Goal: Check status: Check status

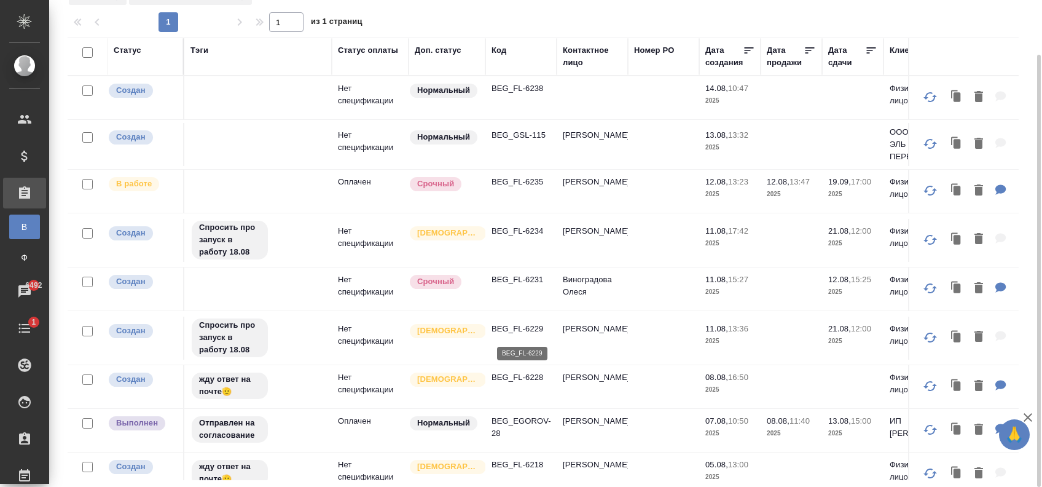
click at [531, 331] on p "BEG_FL-6229" at bounding box center [521, 329] width 59 height 12
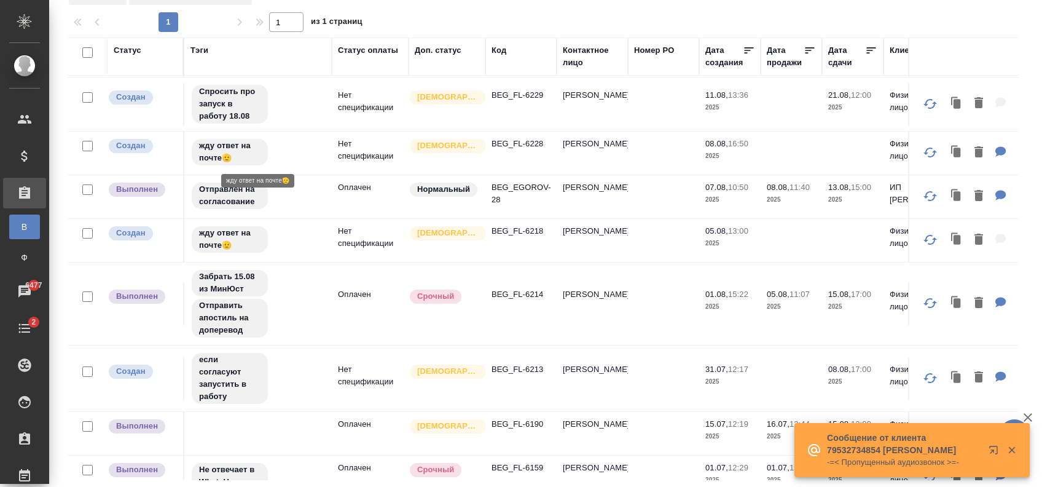
scroll to position [270, 0]
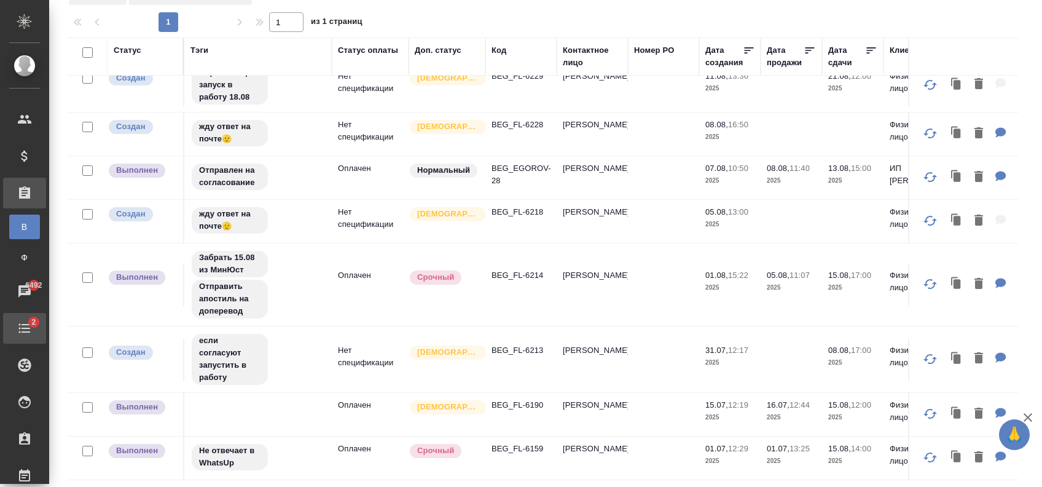
click at [32, 322] on span "2" at bounding box center [33, 322] width 19 height 12
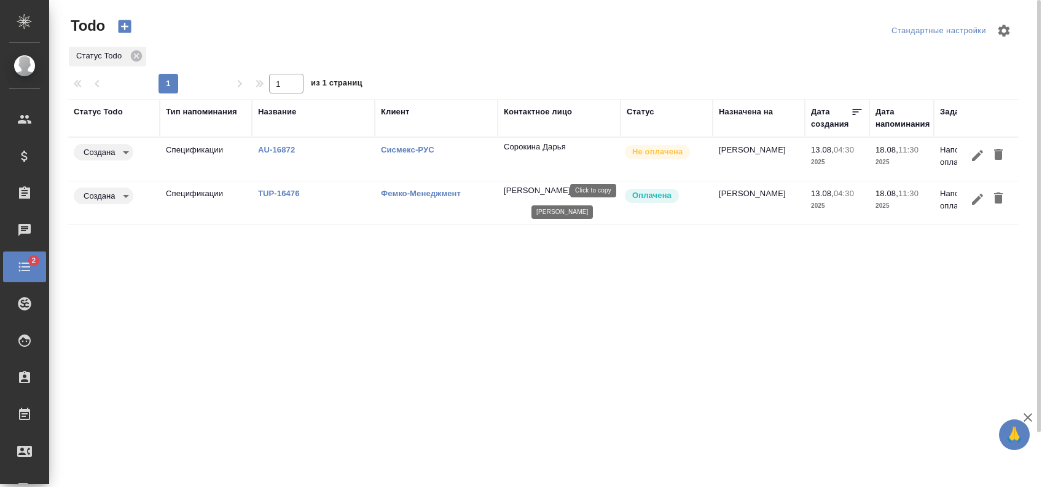
click at [534, 194] on p "[PERSON_NAME]" at bounding box center [537, 190] width 67 height 12
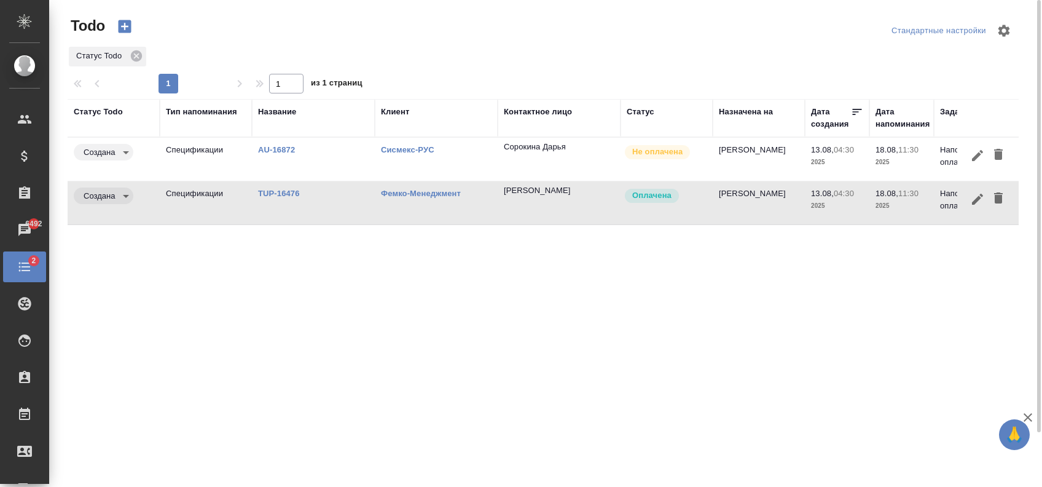
click at [118, 197] on body "🙏 .cls-1 fill:#fff; AWATERA [PERSON_NAME] Спецификации Заказы 6492 Чаты 2 Todo …" at bounding box center [521, 243] width 1042 height 487
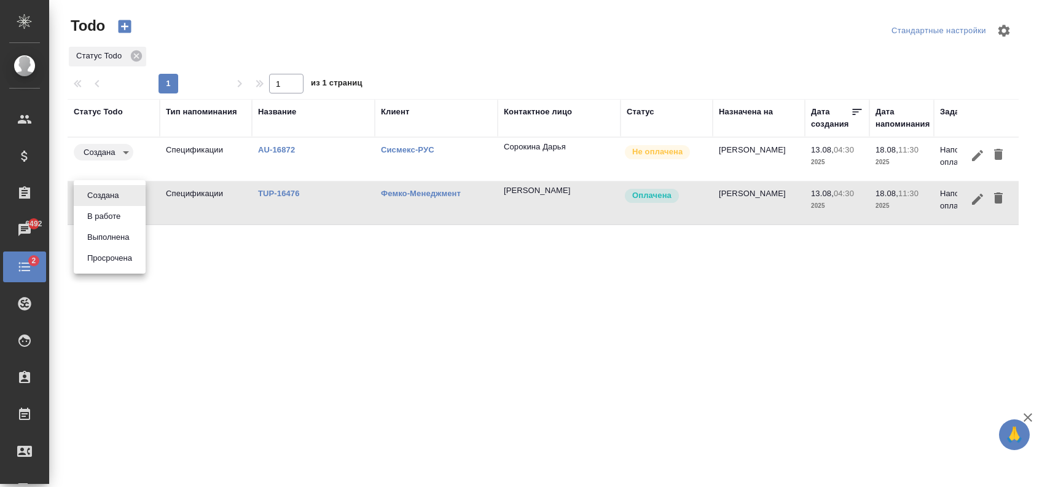
click at [299, 195] on div at bounding box center [521, 243] width 1042 height 487
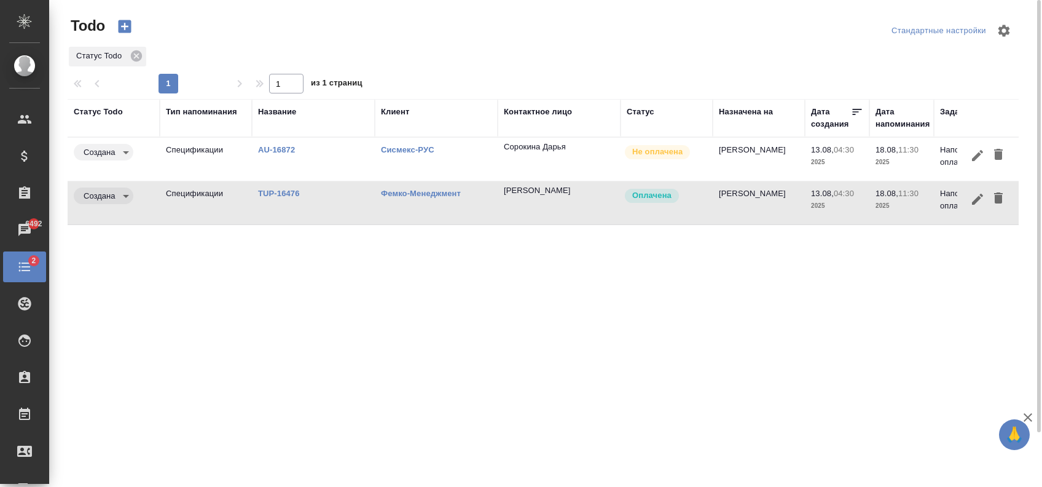
click at [265, 154] on link "TUP-16476" at bounding box center [276, 149] width 37 height 9
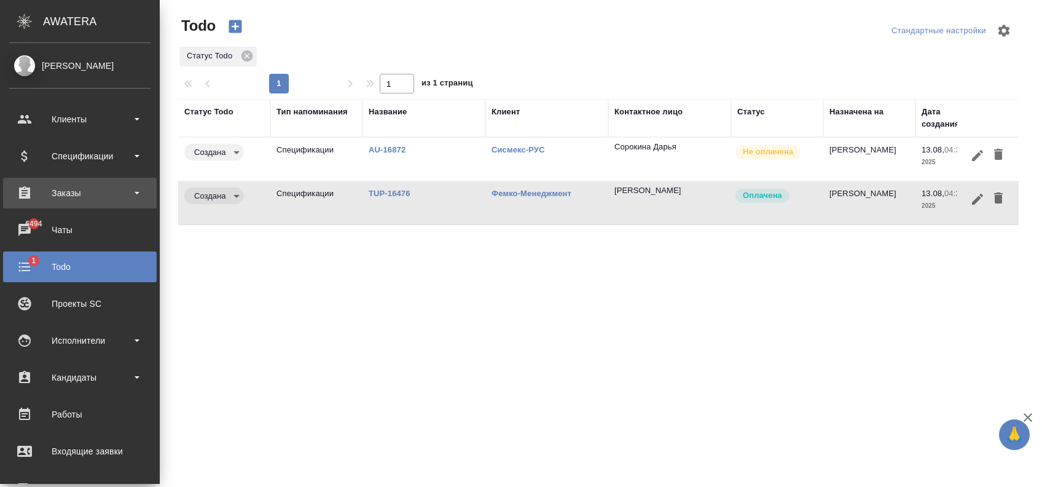
click at [60, 184] on div "Заказы" at bounding box center [79, 193] width 141 height 18
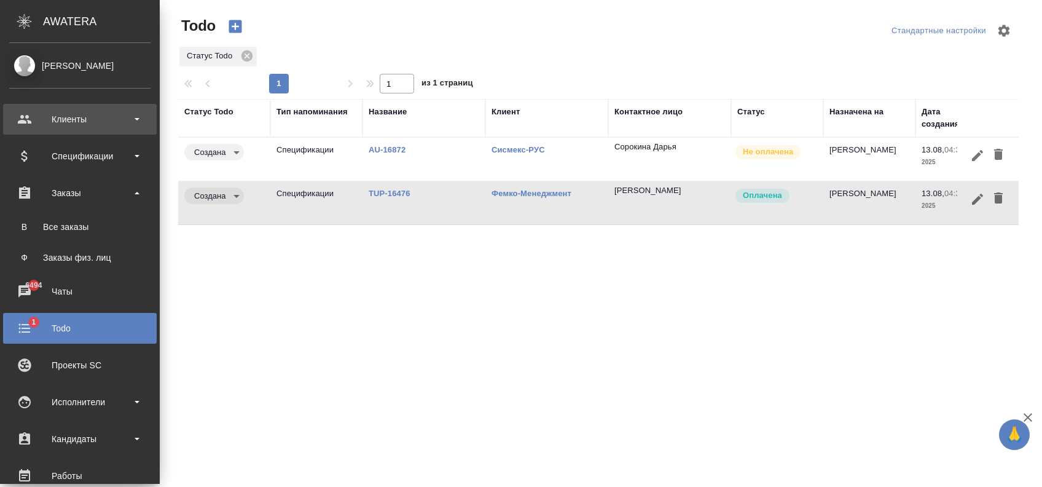
click at [74, 124] on div "Клиенты" at bounding box center [79, 119] width 141 height 18
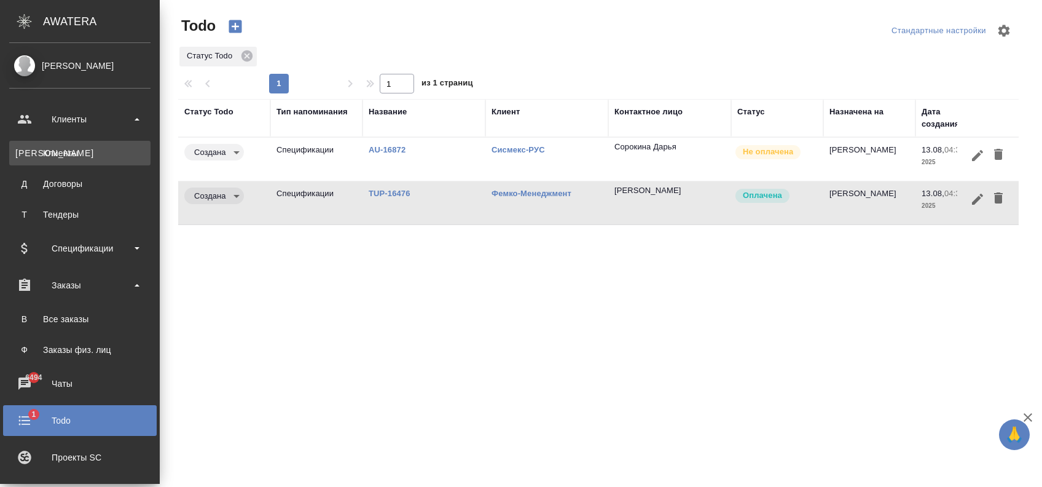
click at [79, 146] on link "К Клиенты" at bounding box center [79, 153] width 141 height 25
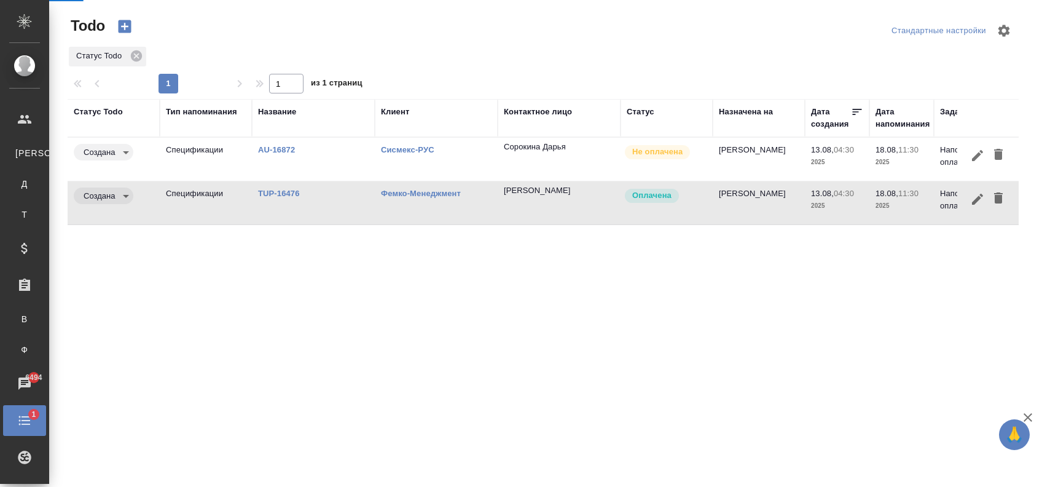
select select "RU"
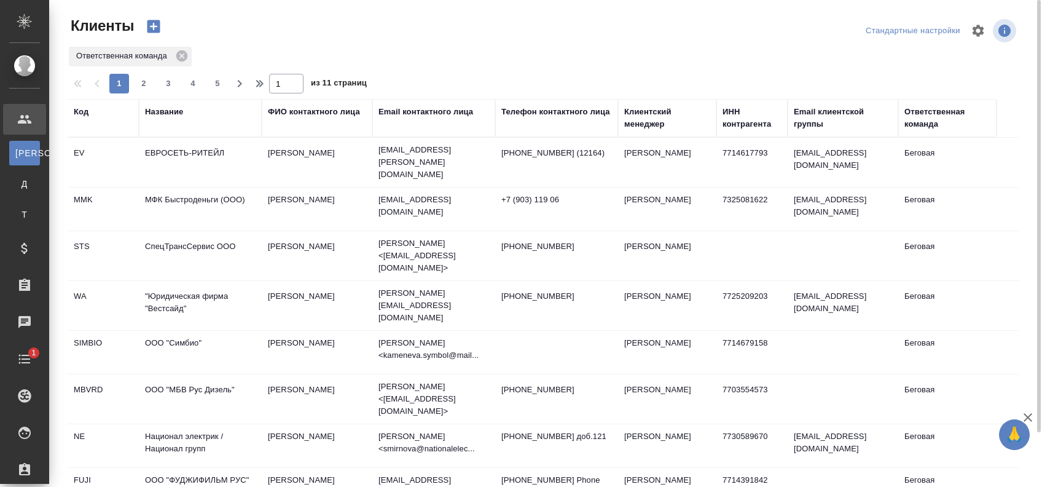
click at [305, 113] on div "ФИО контактного лица" at bounding box center [314, 112] width 92 height 12
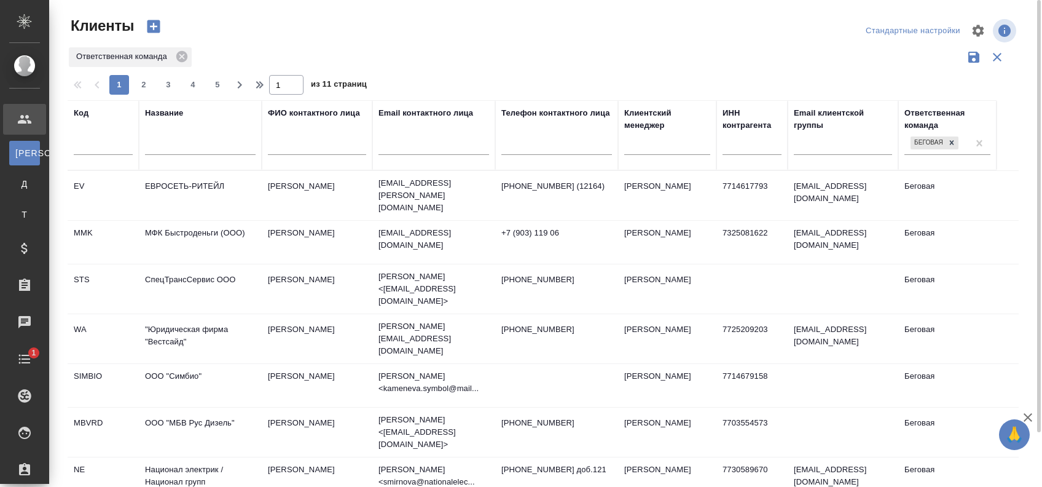
click at [297, 144] on input "text" at bounding box center [317, 147] width 98 height 15
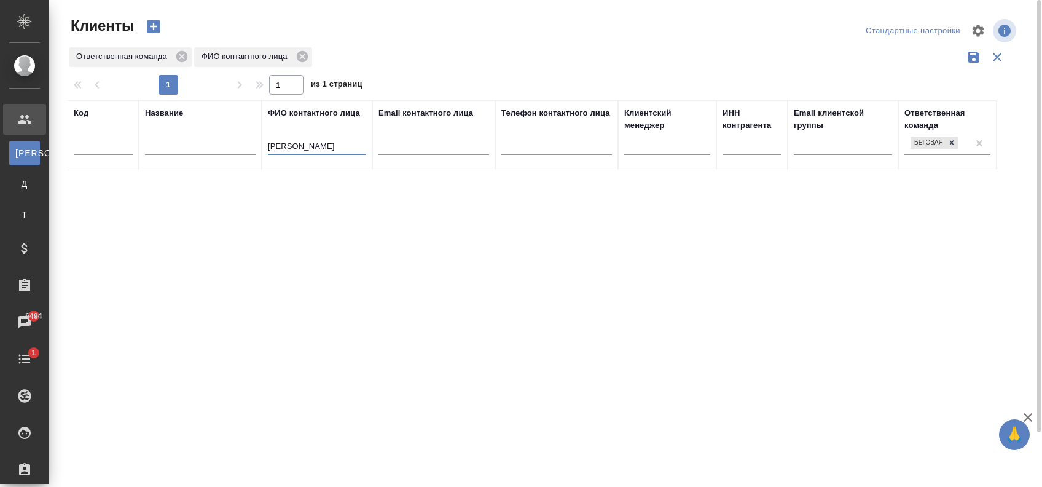
drag, startPoint x: 282, startPoint y: 144, endPoint x: 792, endPoint y: 5, distance: 528.8
click at [283, 145] on input "[PERSON_NAME]" at bounding box center [317, 147] width 98 height 15
click at [313, 146] on input "Кривенка" at bounding box center [317, 147] width 98 height 15
click at [298, 142] on input "Кривенка" at bounding box center [317, 147] width 98 height 15
click at [285, 143] on input "Кривенка" at bounding box center [317, 147] width 98 height 15
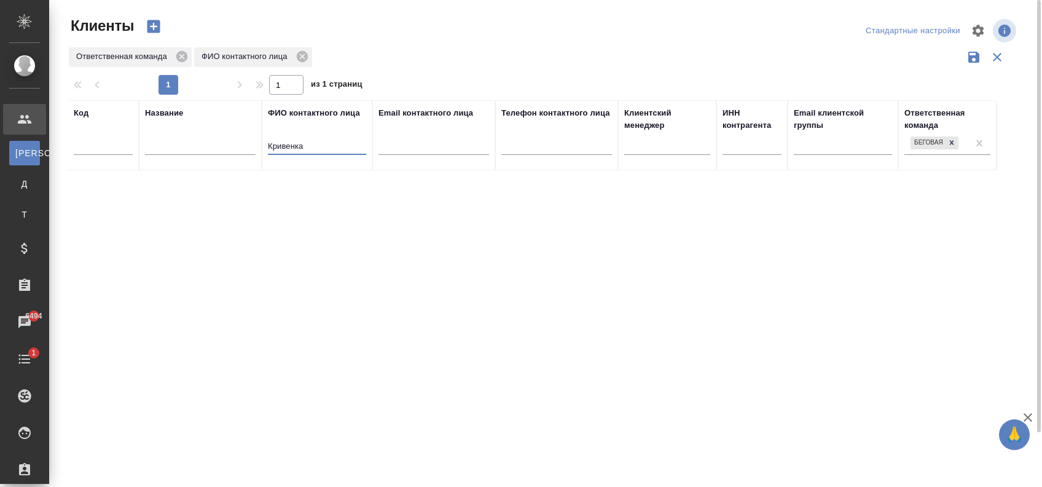
click at [280, 146] on input "Кривенка" at bounding box center [317, 147] width 98 height 15
click at [316, 144] on input "Кривенка" at bounding box center [317, 147] width 98 height 15
type input "[PERSON_NAME]"
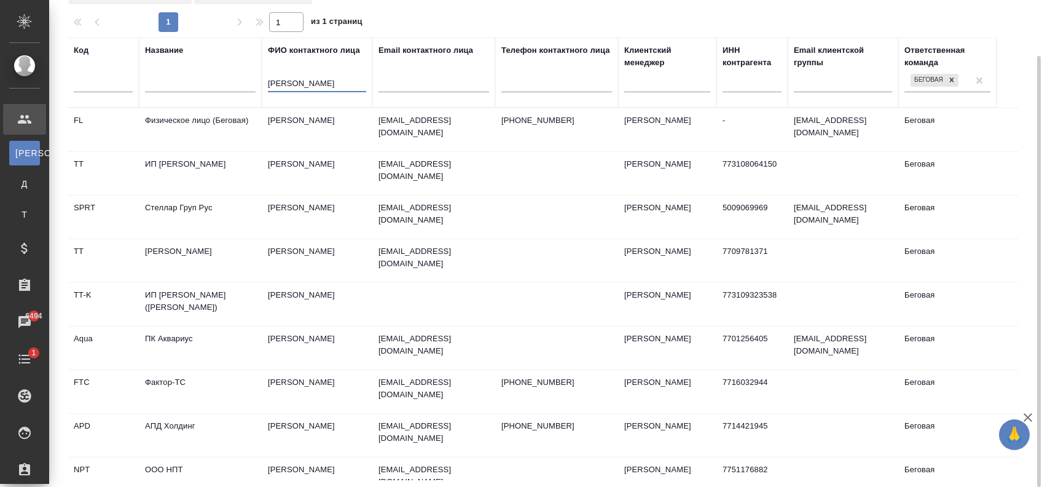
type input "[PERSON_NAME]"
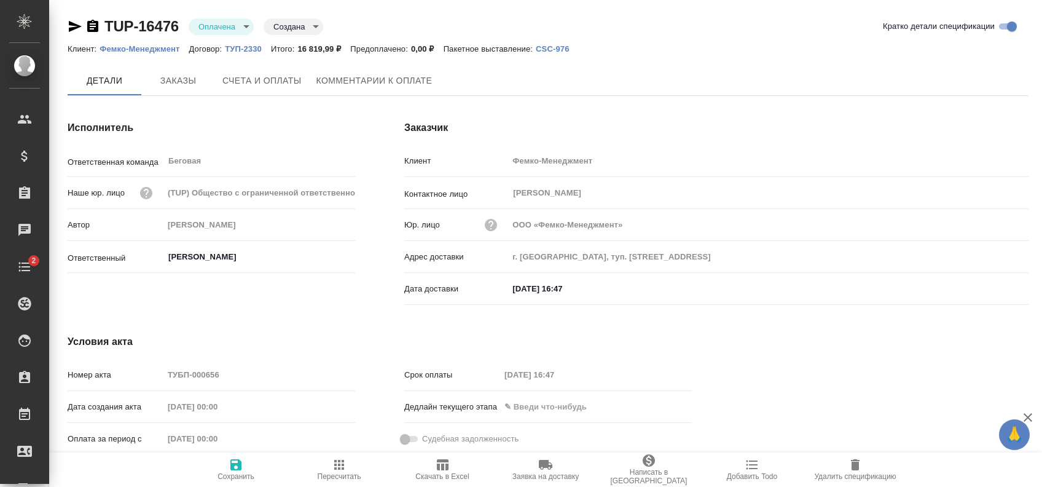
type input "[PERSON_NAME]"
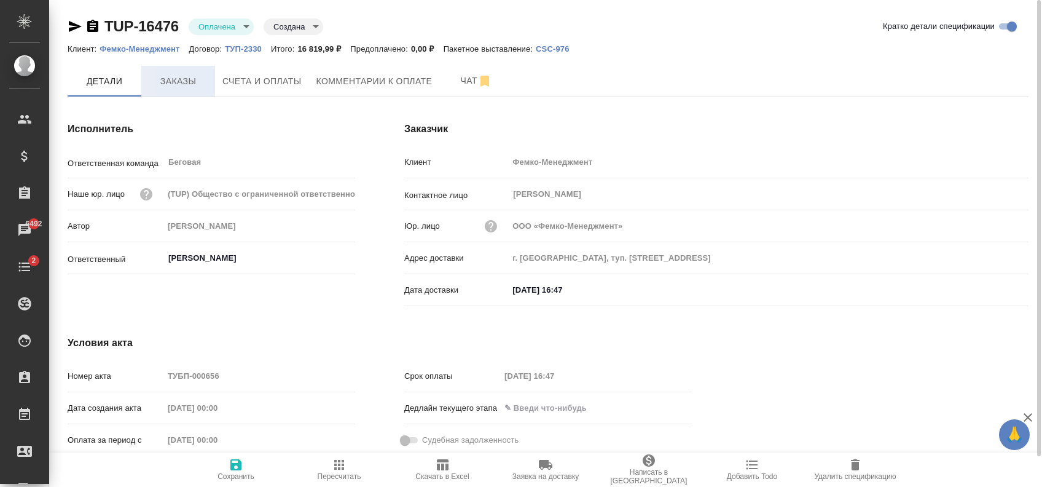
click at [182, 91] on button "Заказы" at bounding box center [178, 81] width 74 height 31
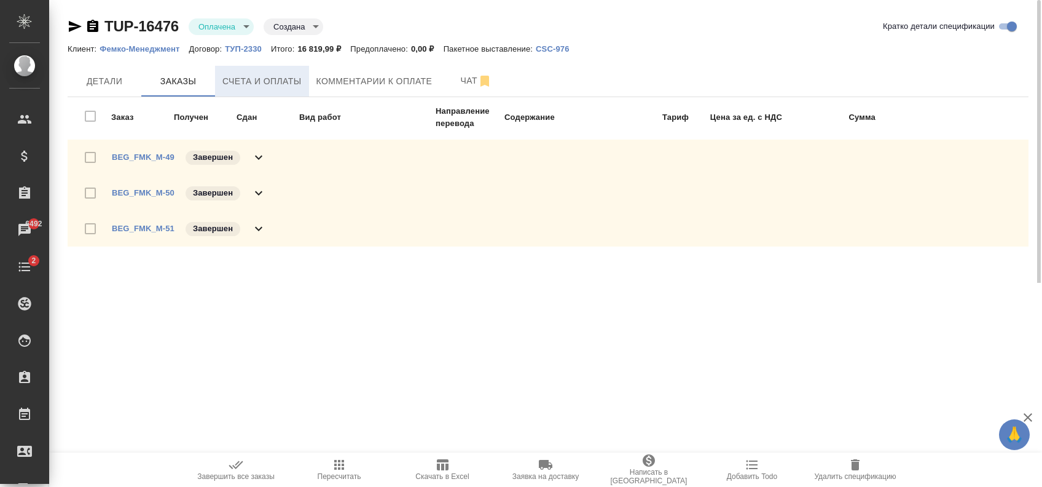
click at [234, 91] on button "Счета и оплаты" at bounding box center [262, 81] width 94 height 31
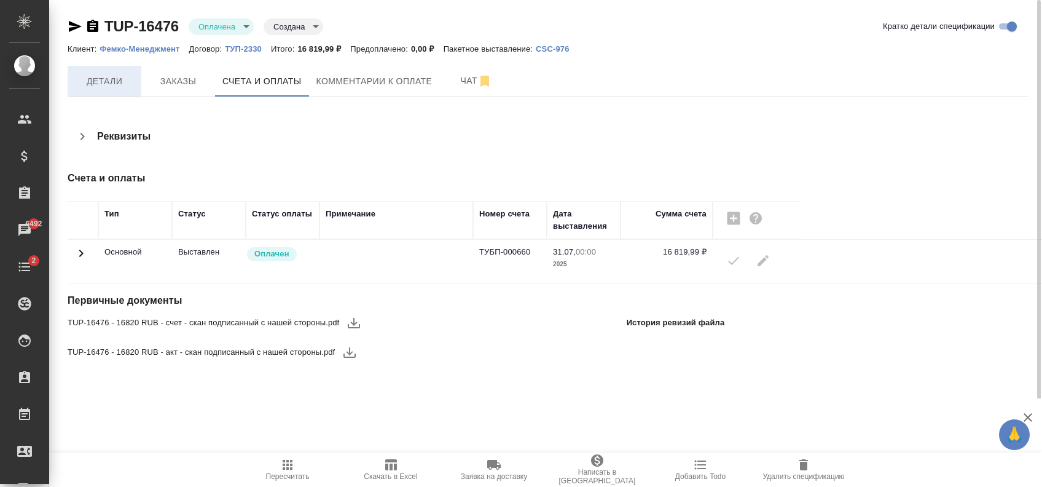
click at [112, 86] on span "Детали" at bounding box center [104, 81] width 59 height 15
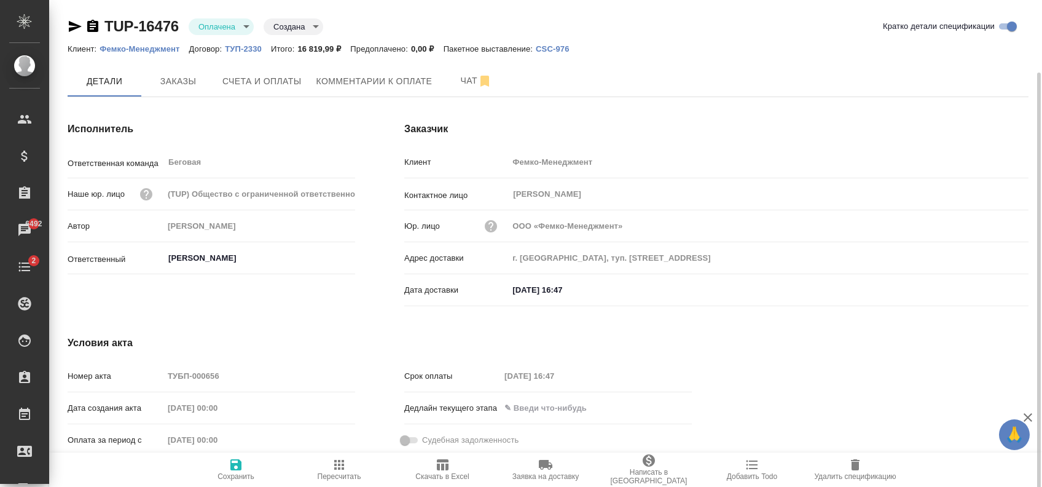
scroll to position [37, 0]
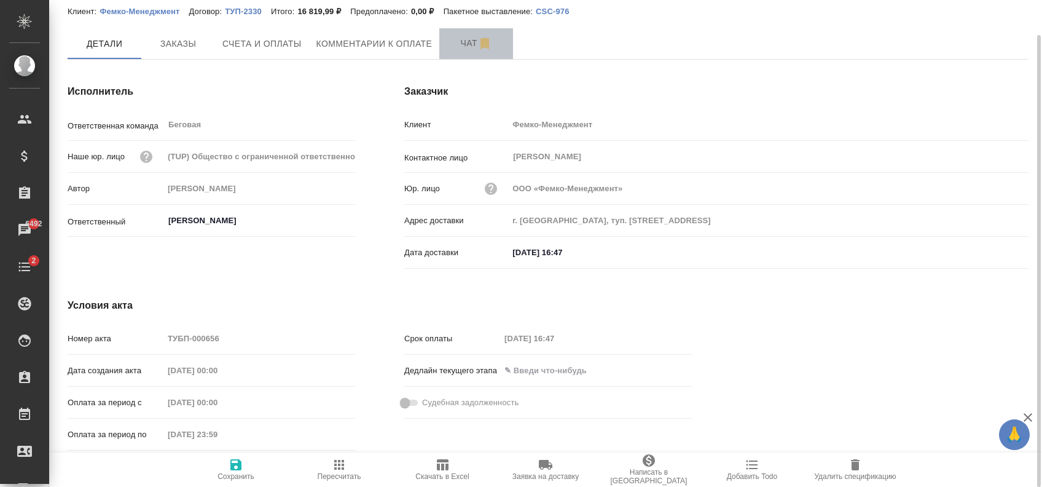
click at [465, 31] on button "Чат" at bounding box center [476, 43] width 74 height 31
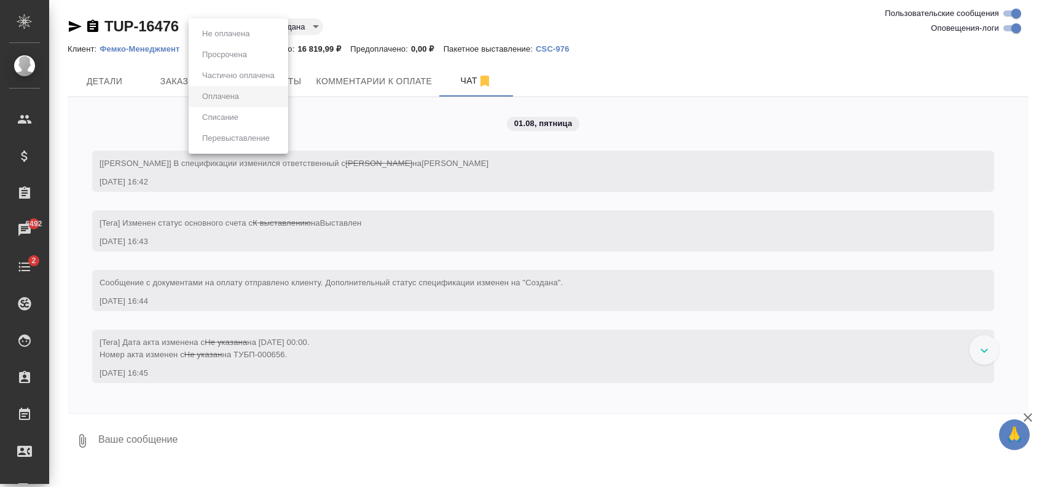
click at [216, 31] on body "🙏 .cls-1 fill:#fff; AWATERA Zaytseva Svetlana Клиенты Спецификации Заказы 6492 …" at bounding box center [521, 243] width 1042 height 487
click at [434, 7] on div at bounding box center [521, 243] width 1042 height 487
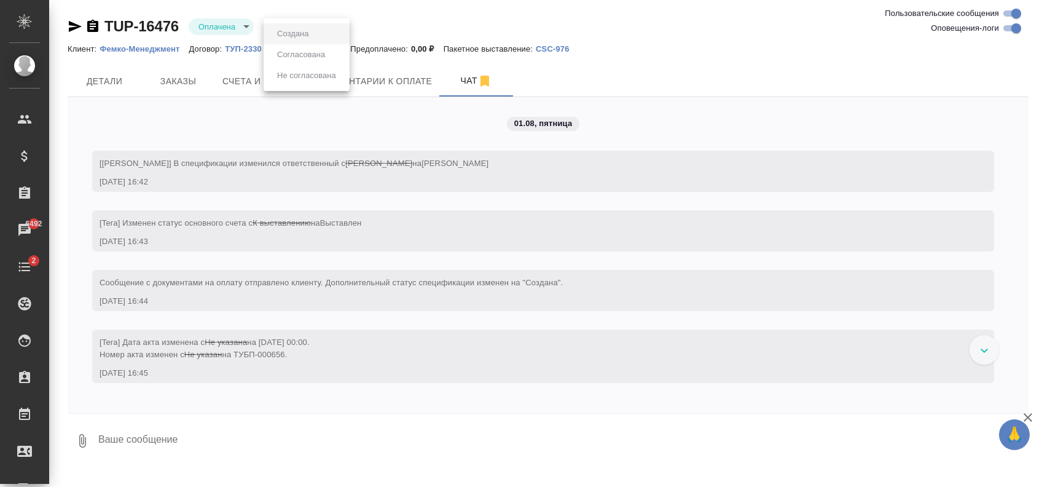
click at [320, 28] on body "🙏 .cls-1 fill:#fff; AWATERA Zaytseva Svetlana Клиенты Спецификации Заказы 6492 …" at bounding box center [521, 243] width 1042 height 487
click at [418, 15] on div at bounding box center [521, 243] width 1042 height 487
click at [115, 75] on span "Детали" at bounding box center [104, 81] width 59 height 15
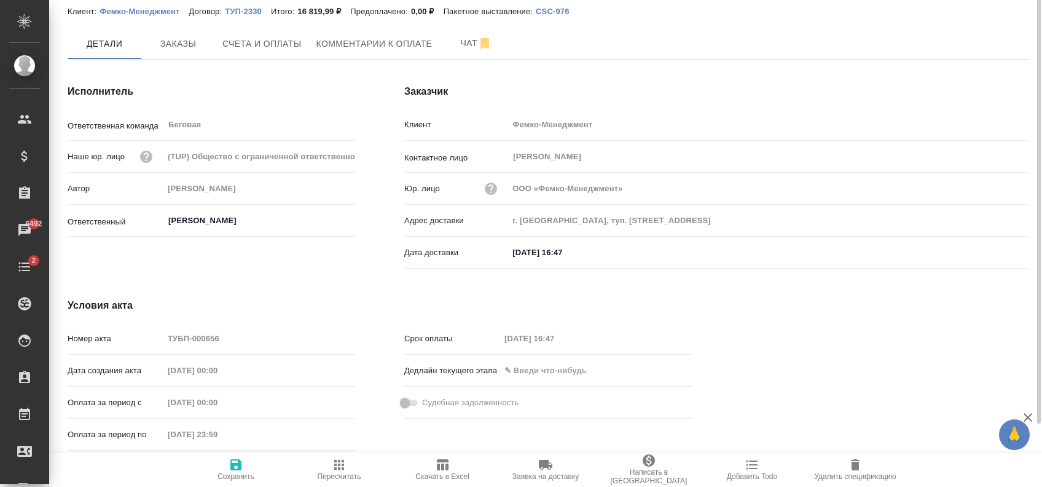
scroll to position [5, 0]
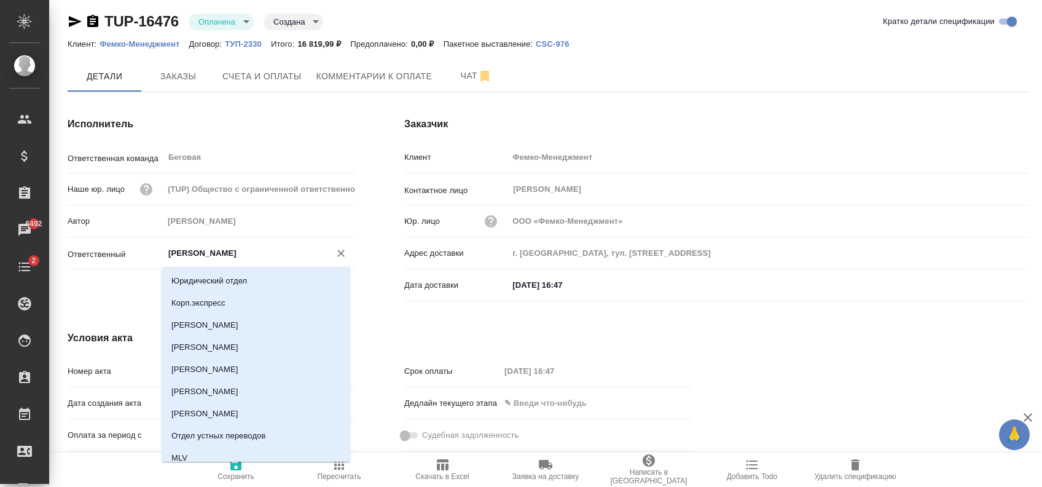
click at [289, 251] on input "[PERSON_NAME]" at bounding box center [238, 253] width 143 height 15
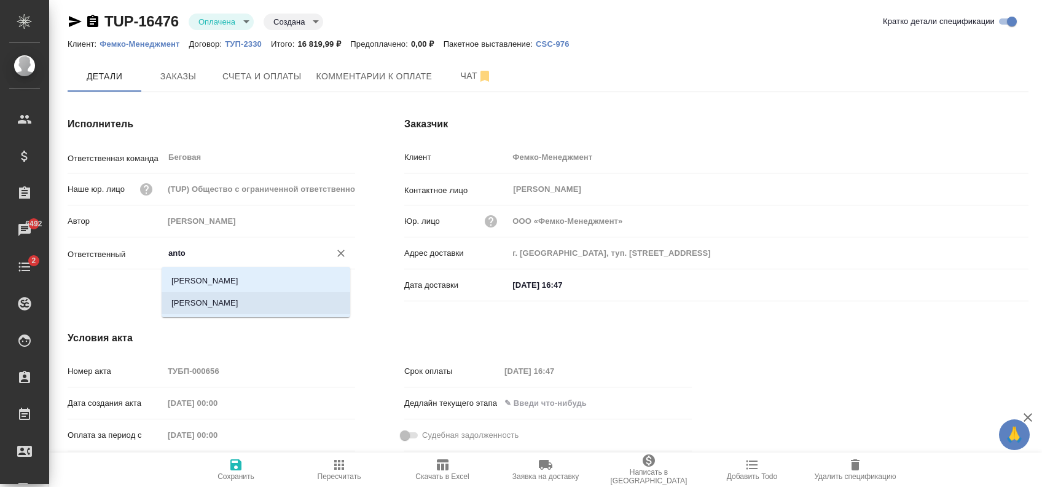
click at [251, 293] on li "[PERSON_NAME]" at bounding box center [256, 303] width 189 height 22
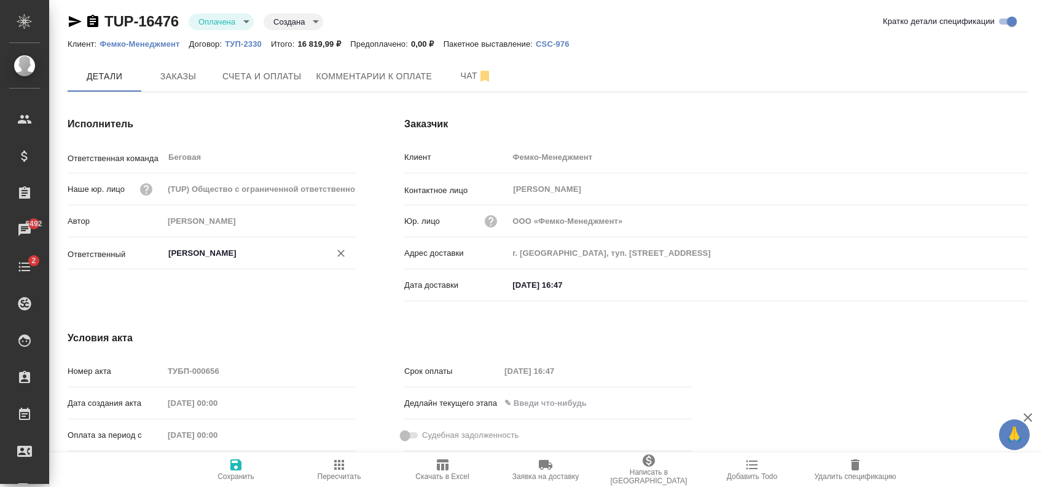
type input "[PERSON_NAME]"
click at [254, 292] on div "Исполнитель Ответственная команда Беговая ​ Наше юр. лицо (TUP) Общество с огра…" at bounding box center [211, 211] width 337 height 238
click at [221, 473] on span "Сохранить" at bounding box center [236, 476] width 37 height 9
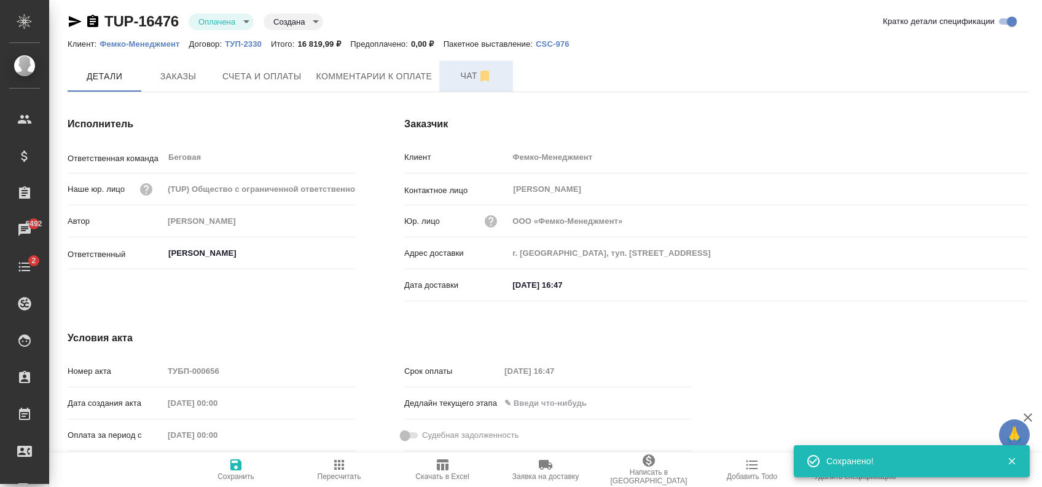
click at [469, 69] on span "Чат" at bounding box center [476, 75] width 59 height 15
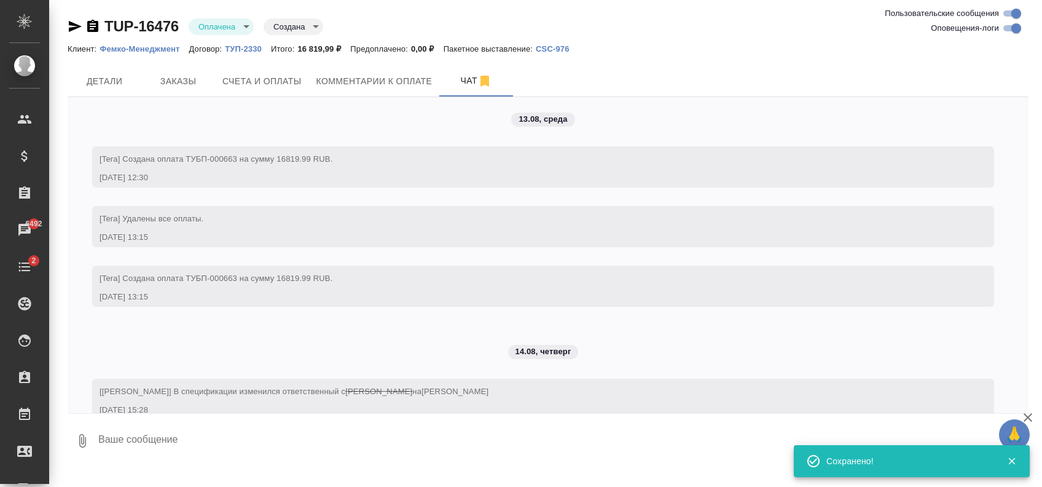
scroll to position [334, 0]
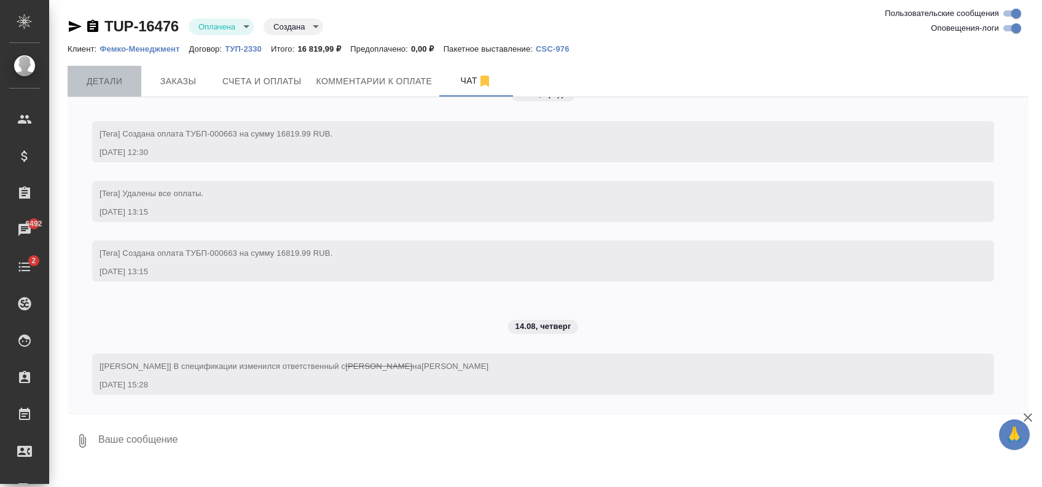
click at [108, 80] on span "Детали" at bounding box center [104, 81] width 59 height 15
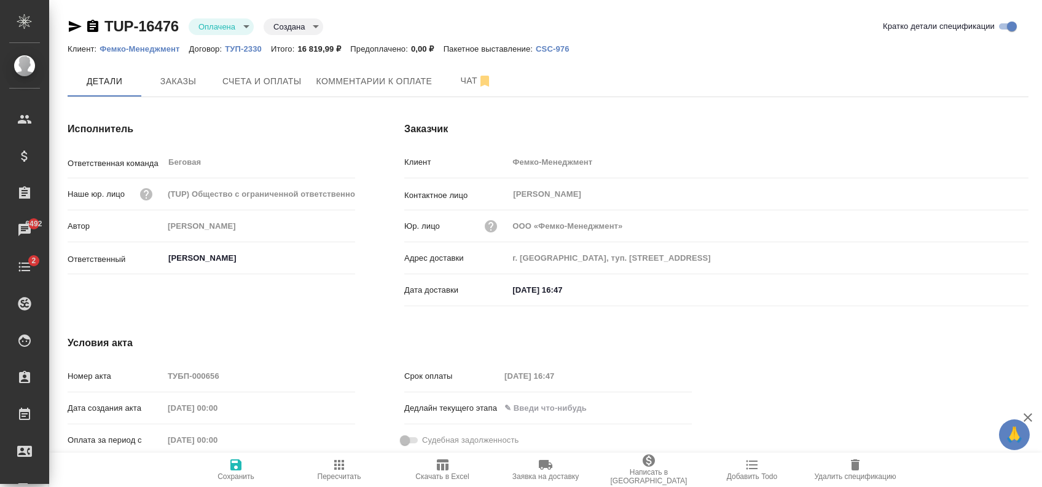
click at [309, 29] on body "🙏 .cls-1 fill:#fff; AWATERA Zaytseva Svetlana Клиенты Спецификации Заказы 6492 …" at bounding box center [521, 243] width 1042 height 487
click at [226, 23] on div at bounding box center [521, 243] width 1042 height 487
click at [227, 26] on body "🙏 .cls-1 fill:#fff; AWATERA Zaytseva Svetlana Клиенты Спецификации Заказы 6492 …" at bounding box center [521, 243] width 1042 height 487
click at [369, 23] on div at bounding box center [521, 243] width 1042 height 487
click at [46, 277] on link "2 Todo" at bounding box center [24, 266] width 43 height 31
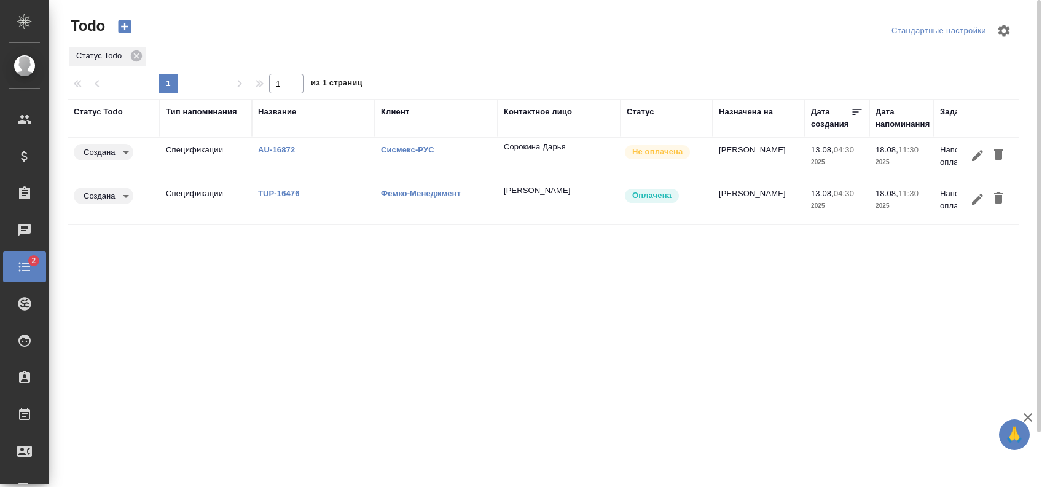
click at [557, 319] on div "Статус Todo Тип напоминания Название Клиент Контактное лицо Статус Назначена на…" at bounding box center [543, 320] width 951 height 442
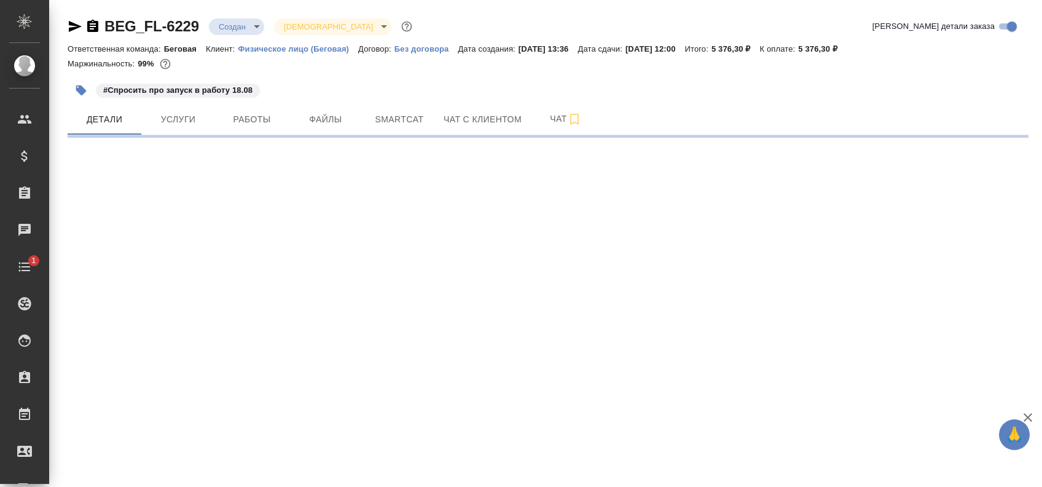
select select "RU"
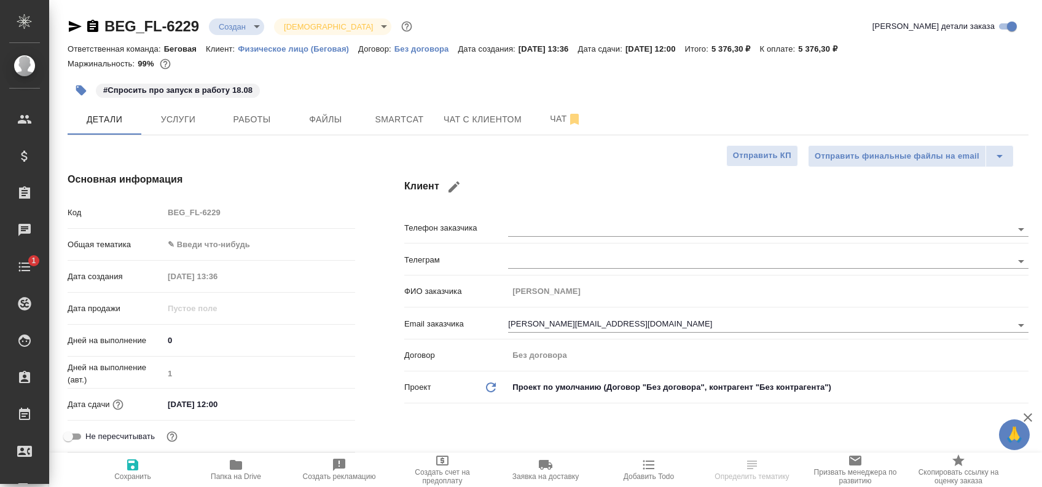
type textarea "x"
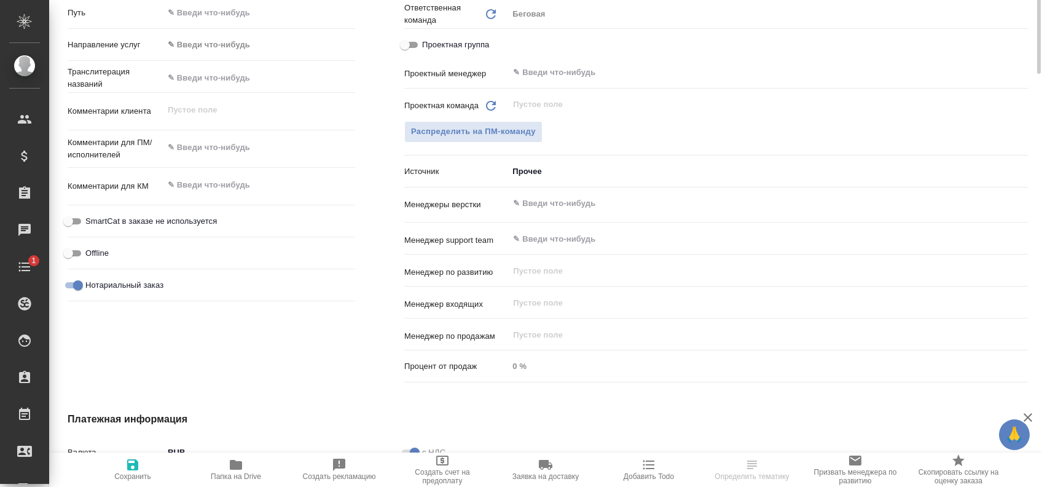
scroll to position [246, 0]
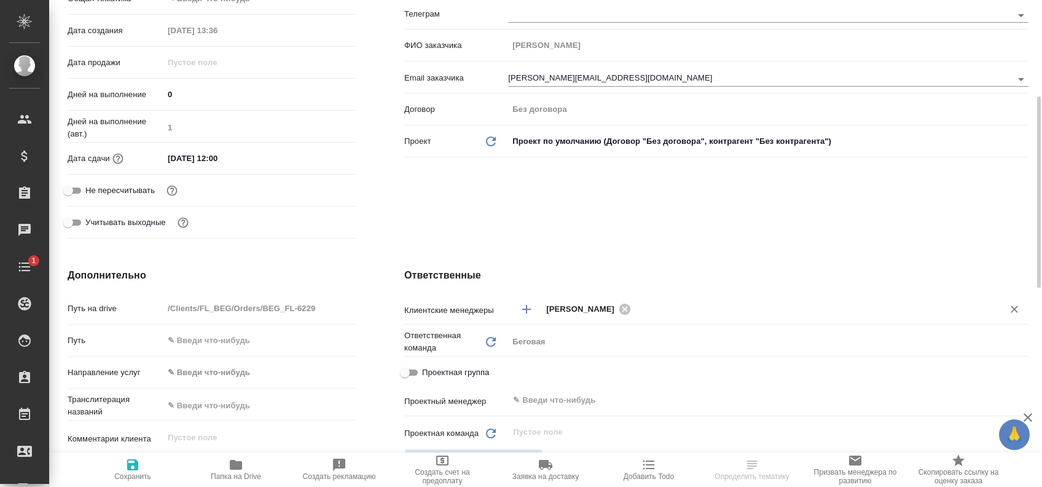
click at [523, 310] on icon "Добавить менеджера" at bounding box center [526, 309] width 15 height 15
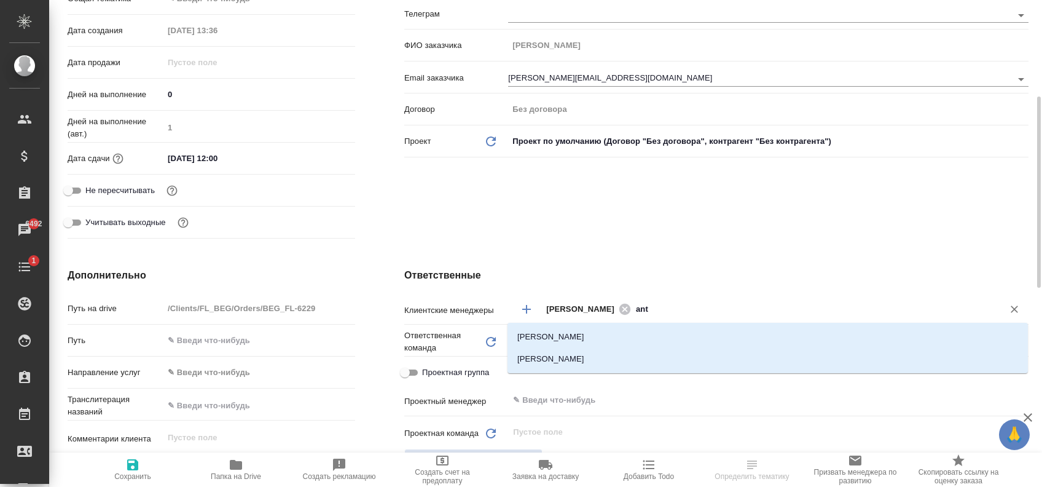
type input "anto"
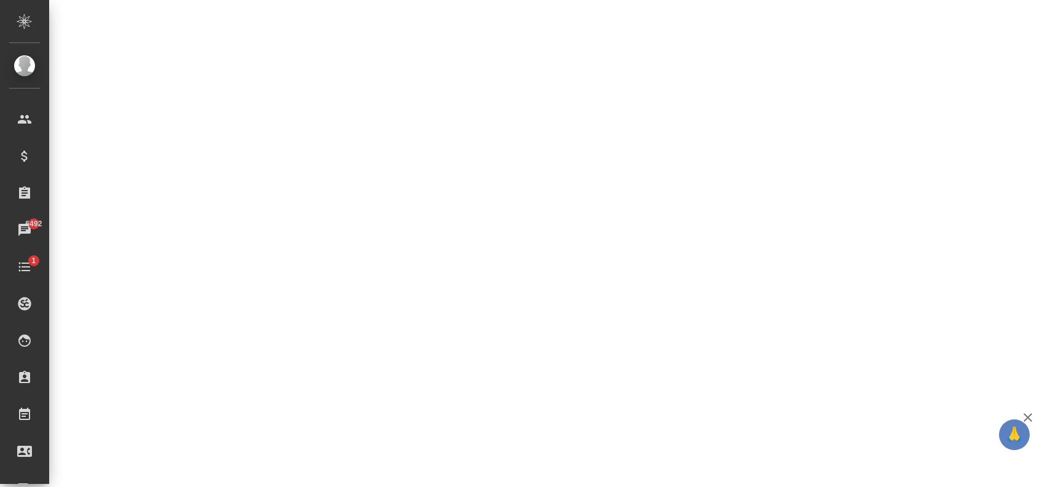
click at [547, 334] on div ".cls-1 fill:#fff; AWATERA Zaytseva Svetlana Клиенты Спецификации Заказы 6492 Ча…" at bounding box center [521, 243] width 1042 height 487
select select "RU"
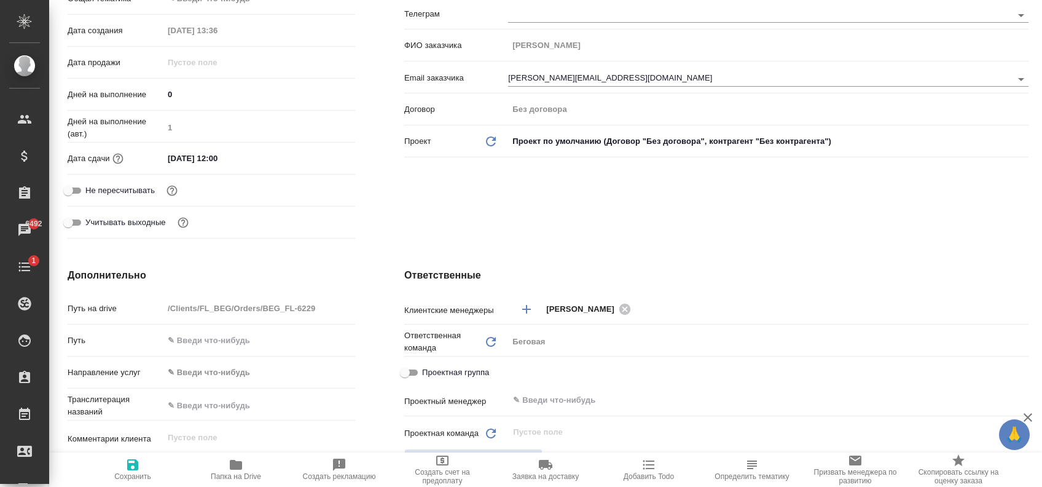
type textarea "x"
click at [531, 312] on icon "Добавить менеджера" at bounding box center [526, 309] width 15 height 15
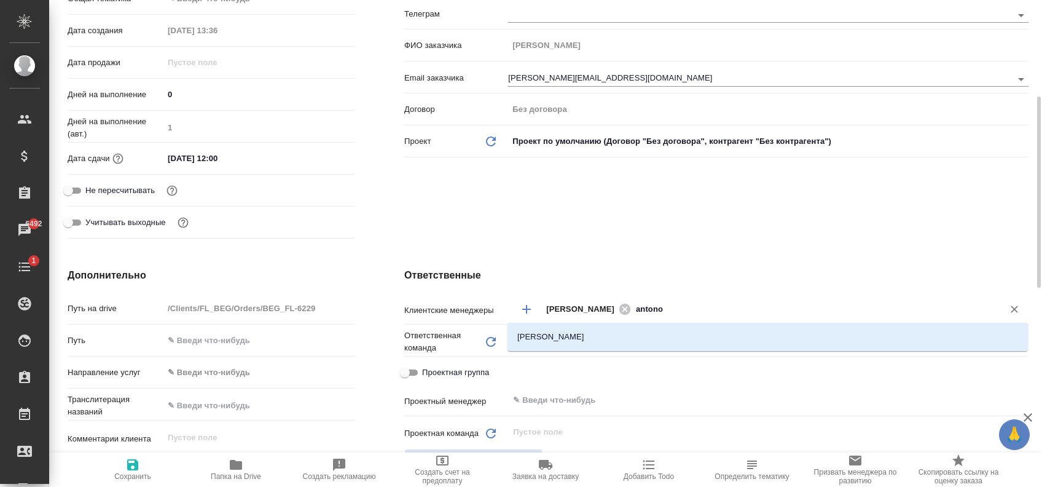
type input "antonov"
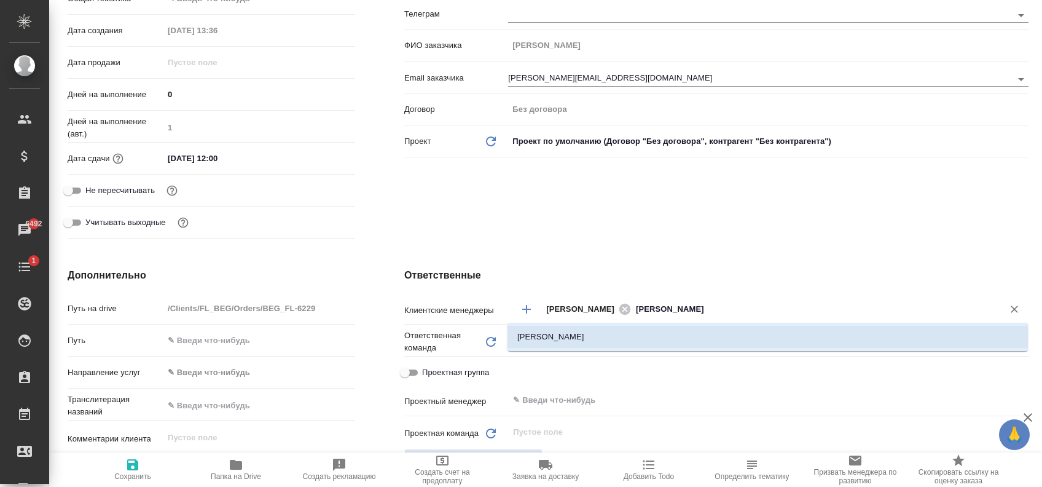
click at [561, 340] on li "[PERSON_NAME]" at bounding box center [768, 337] width 521 height 22
type textarea "x"
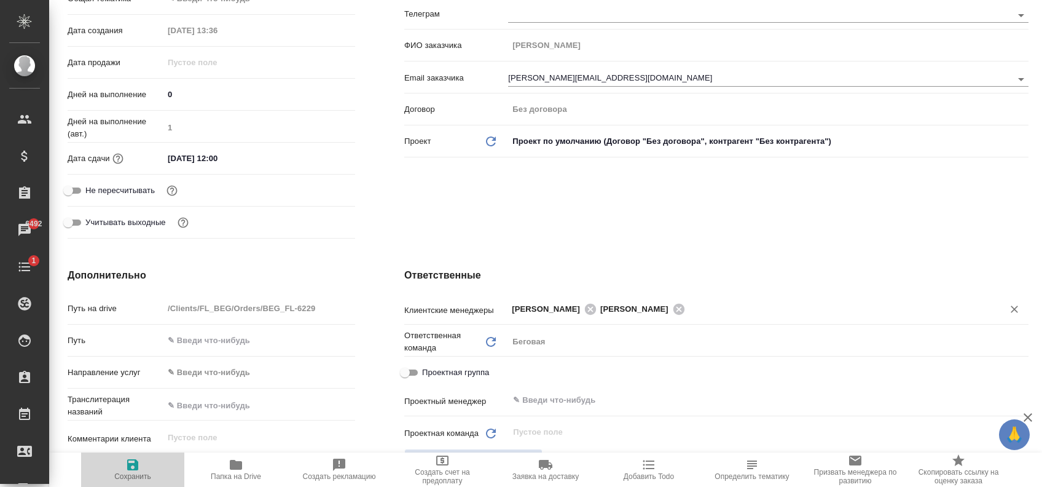
click at [138, 477] on span "Сохранить" at bounding box center [132, 476] width 37 height 9
type textarea "x"
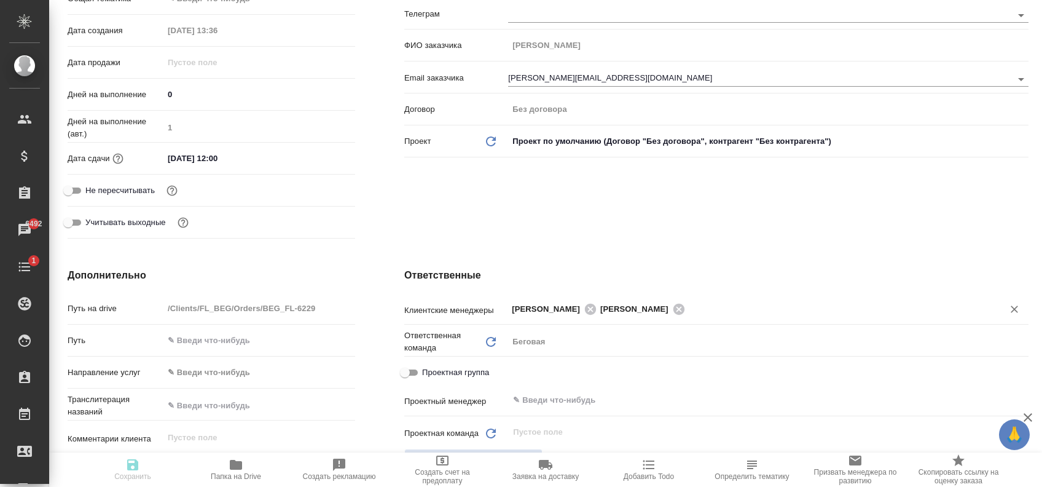
type textarea "x"
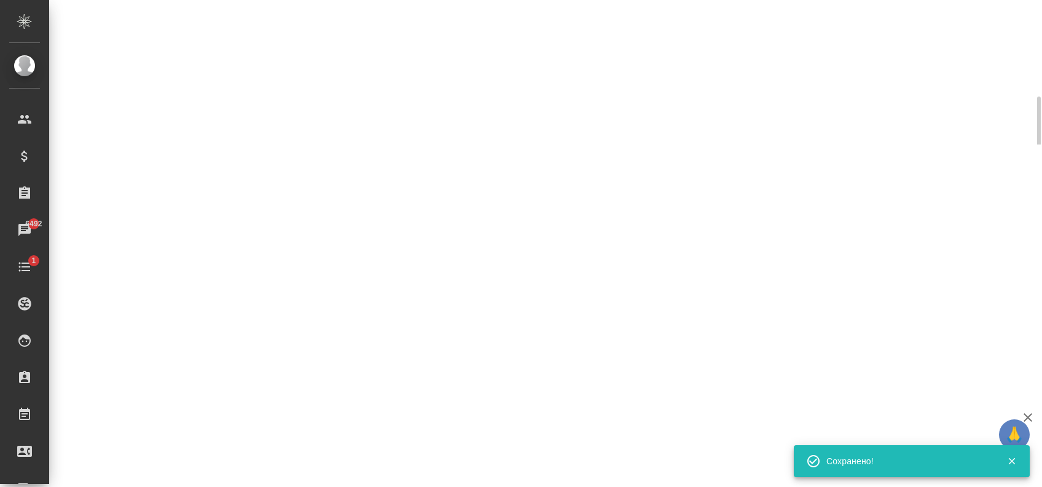
select select "RU"
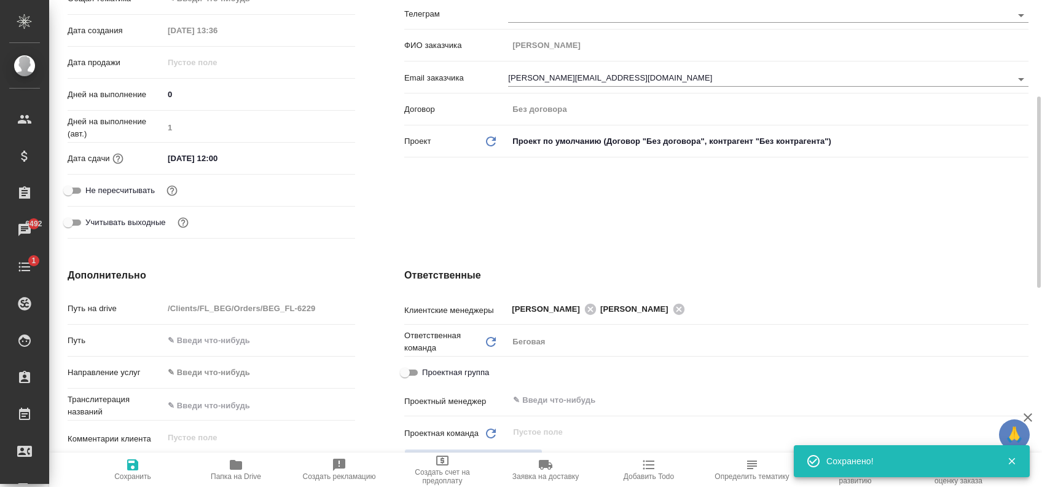
type textarea "x"
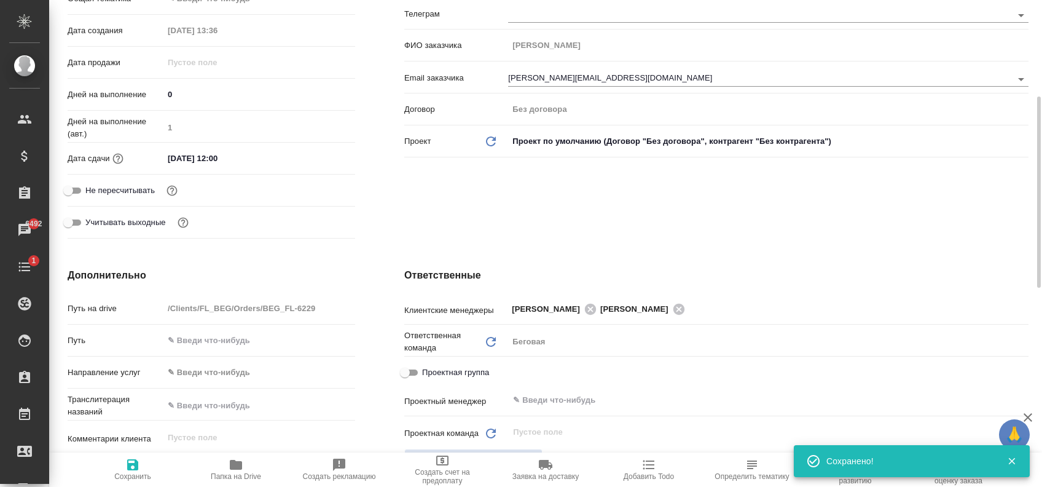
type textarea "x"
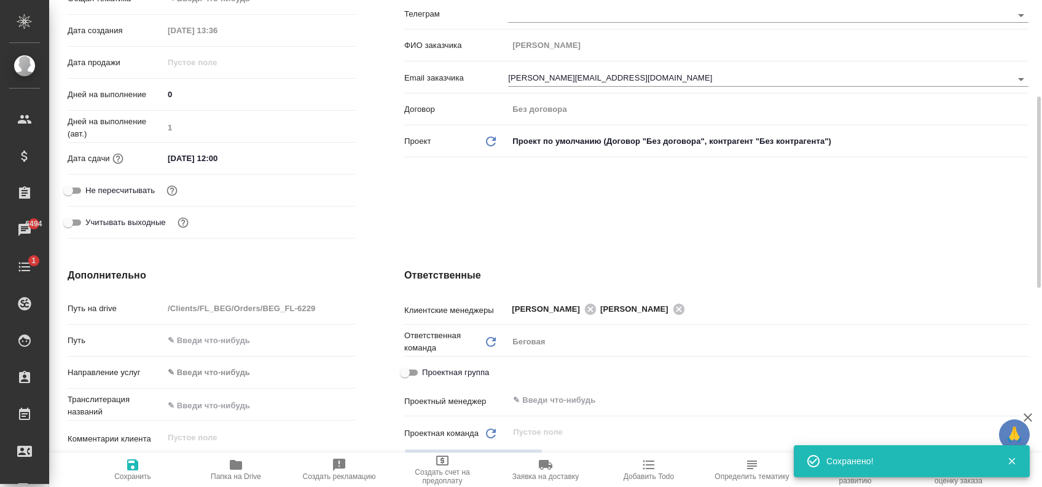
type textarea "x"
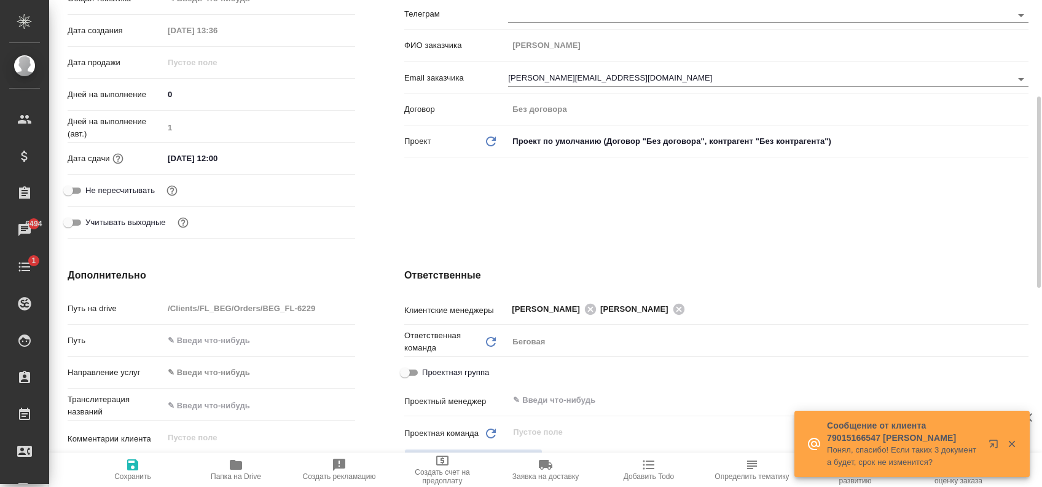
click at [463, 187] on div "Клиент Телефон заказчика Телеграм ФИО заказчика Ерёмина Елена Email заказчика e…" at bounding box center [717, 85] width 674 height 366
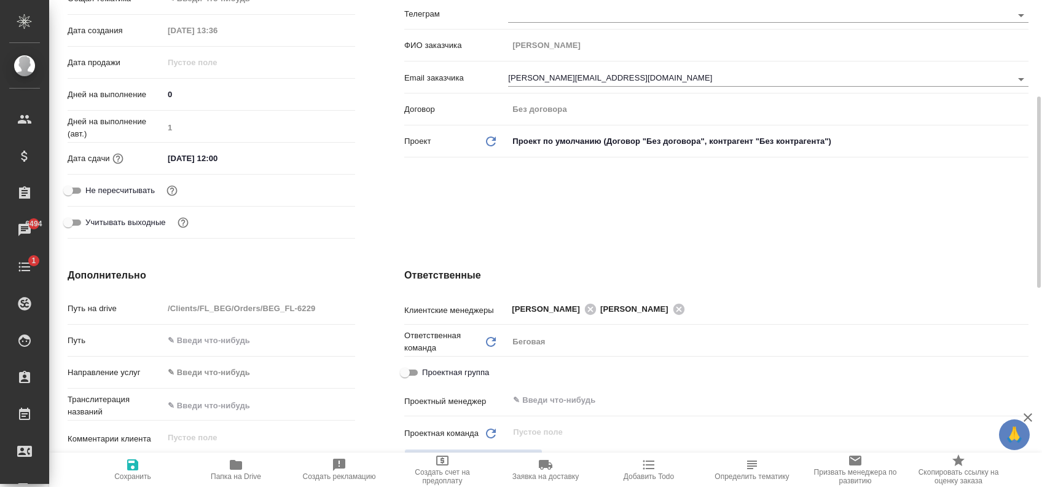
type textarea "x"
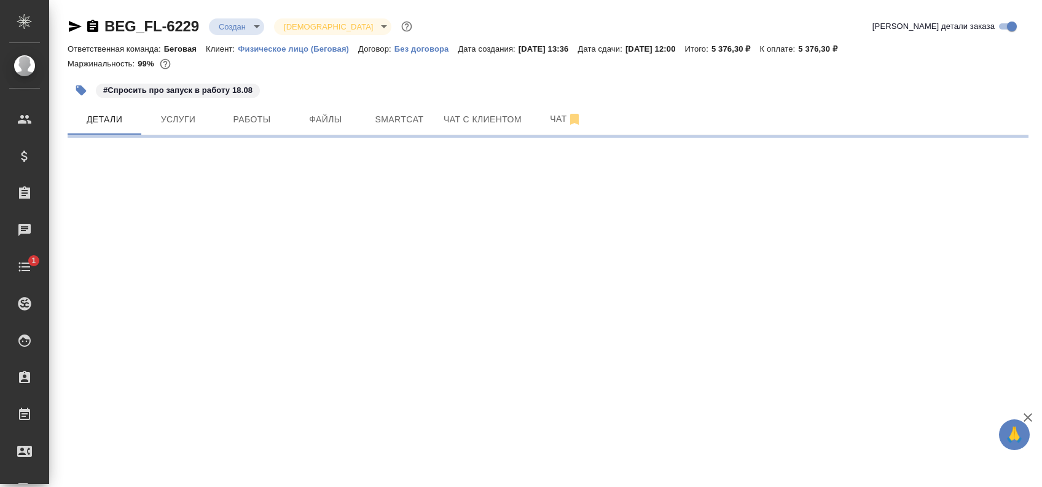
select select "RU"
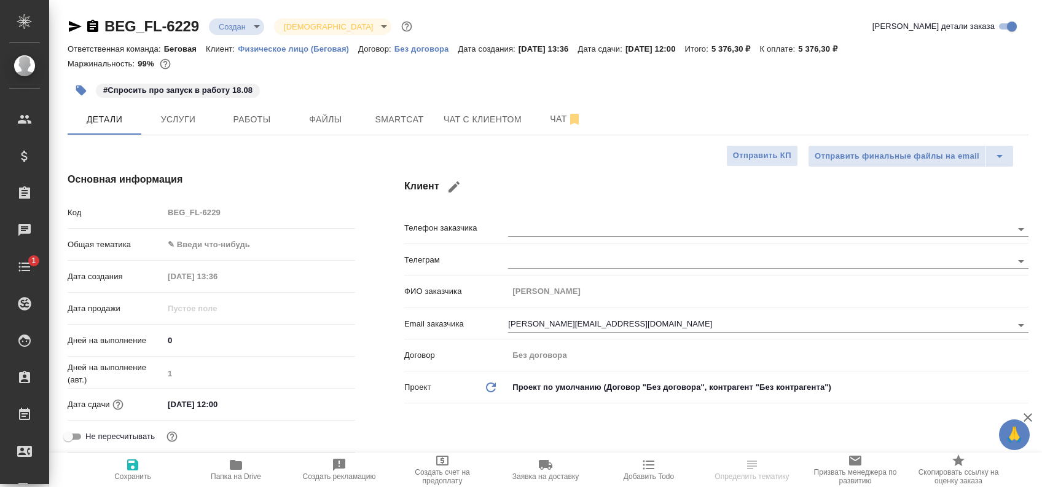
type textarea "x"
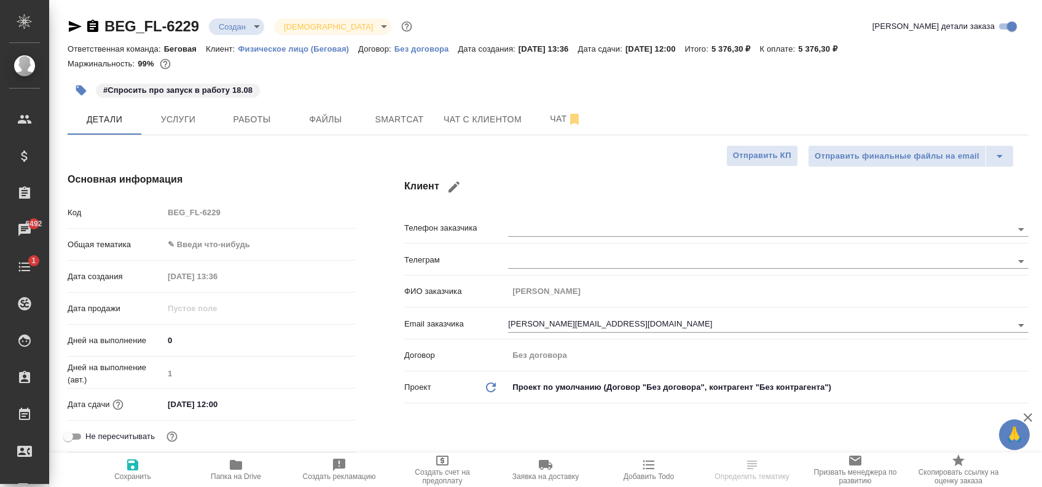
type textarea "x"
click at [76, 28] on icon "button" at bounding box center [75, 26] width 13 height 11
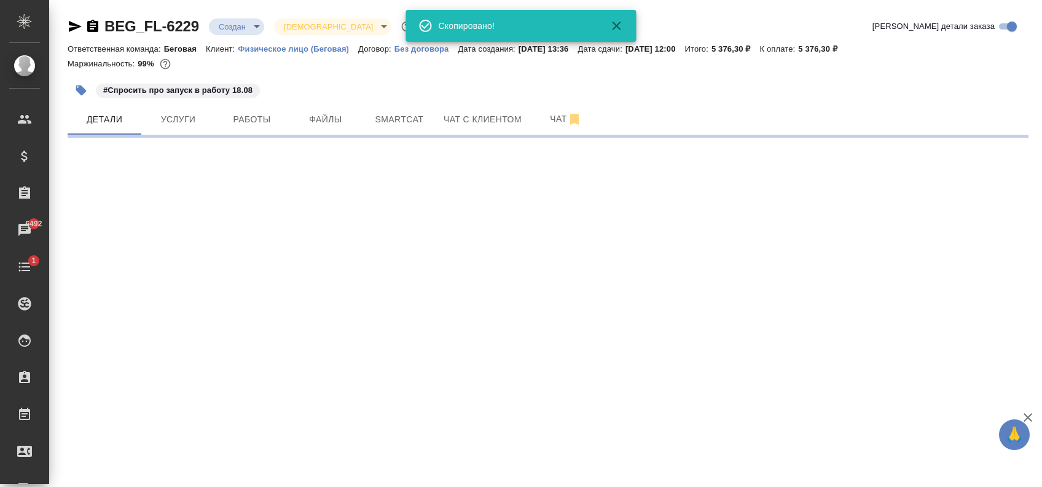
select select "RU"
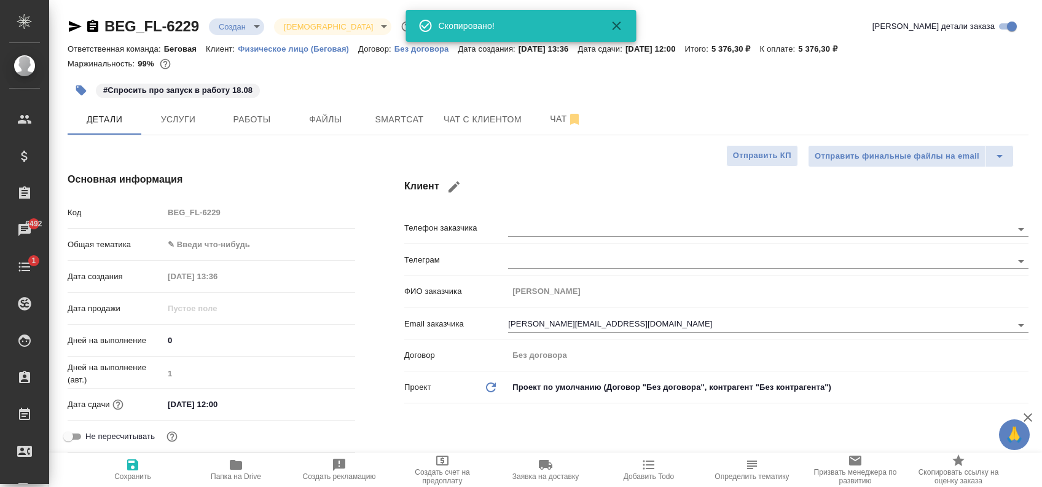
type textarea "x"
